Goal: Task Accomplishment & Management: Manage account settings

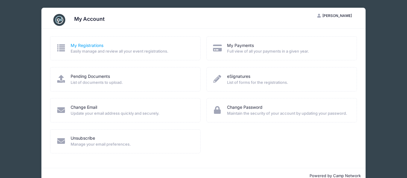
click at [93, 47] on link "My Registrations" at bounding box center [87, 46] width 33 height 6
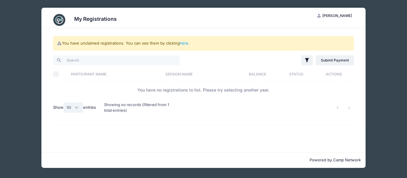
click at [73, 111] on select "All 10 25 50" at bounding box center [73, 108] width 20 height 10
select select "-1"
click at [64, 103] on select "All 10 25 50" at bounding box center [73, 108] width 20 height 10
click at [184, 43] on link "here" at bounding box center [184, 43] width 9 height 5
click at [183, 45] on link "here" at bounding box center [184, 43] width 9 height 5
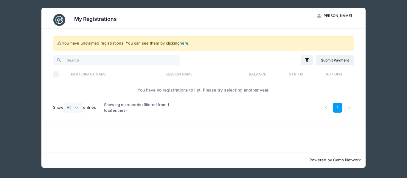
click at [183, 44] on link "here" at bounding box center [184, 43] width 9 height 5
click at [184, 45] on link "here" at bounding box center [184, 43] width 9 height 5
click at [184, 43] on link "here" at bounding box center [184, 43] width 9 height 5
click at [332, 17] on button "NR Neil Rosen" at bounding box center [334, 16] width 45 height 10
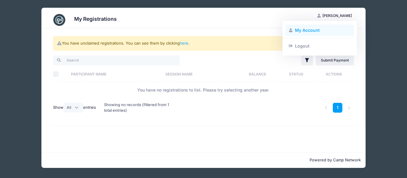
click at [308, 30] on link "My Account" at bounding box center [319, 30] width 69 height 11
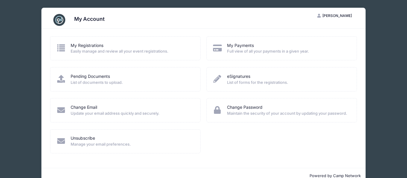
click at [62, 48] on icon at bounding box center [61, 48] width 10 height 8
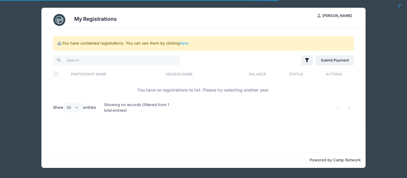
select select "50"
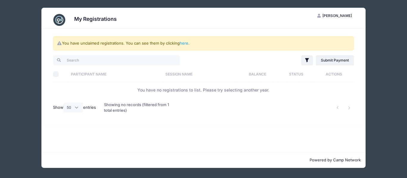
click at [59, 44] on icon at bounding box center [59, 43] width 5 height 4
click at [185, 44] on link "here" at bounding box center [184, 43] width 9 height 5
click at [41, 35] on div "My Registrations NR Neil Rosen My Account Logout You have unclaimed registratio…" at bounding box center [203, 88] width 389 height 176
click at [27, 36] on div "My Registrations NR Neil Rosen My Account Logout You have unclaimed registratio…" at bounding box center [203, 88] width 389 height 176
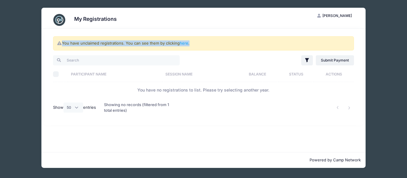
click at [27, 36] on div "My Registrations NR Neil Rosen My Account Logout You have unclaimed registratio…" at bounding box center [203, 88] width 389 height 176
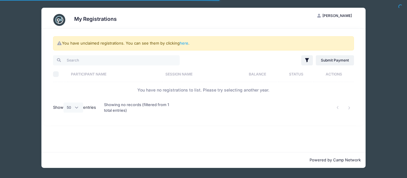
select select "50"
click at [186, 42] on link "here" at bounding box center [184, 43] width 9 height 5
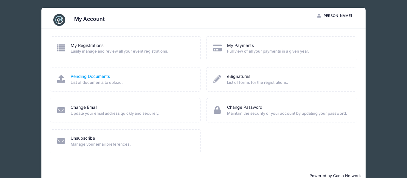
click at [81, 79] on link "Pending Documents" at bounding box center [90, 77] width 39 height 6
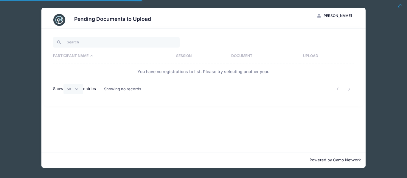
select select "50"
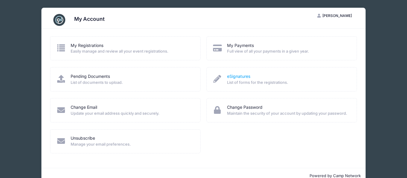
click at [241, 77] on link "eSignatures" at bounding box center [238, 77] width 23 height 6
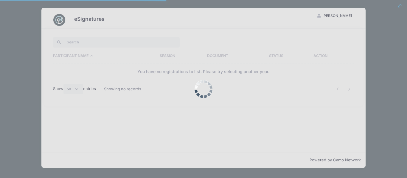
select select "50"
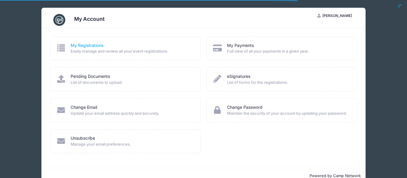
click at [86, 45] on link "My Registrations" at bounding box center [87, 46] width 33 height 6
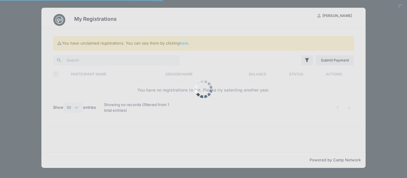
select select "50"
